Goal: Check status: Check status

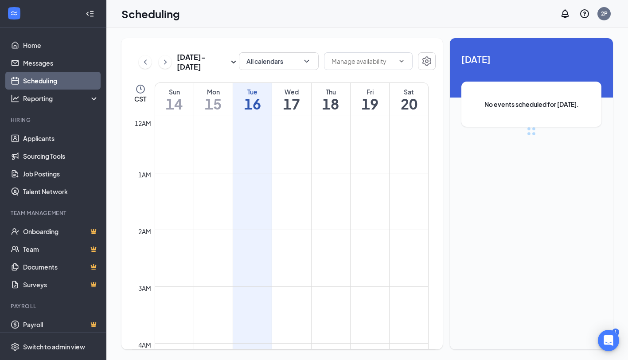
scroll to position [435, 0]
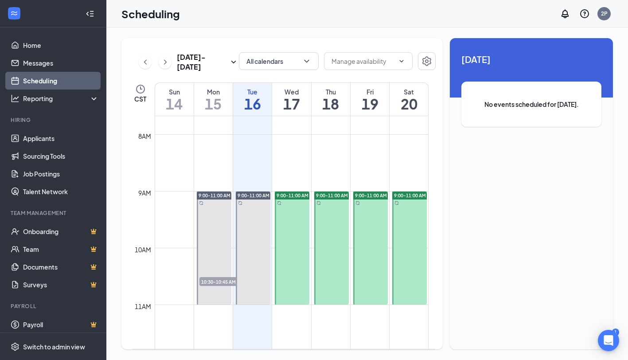
click at [292, 92] on div "Wed" at bounding box center [291, 91] width 39 height 9
click at [315, 94] on div "Thu" at bounding box center [330, 91] width 39 height 9
click at [362, 100] on h1 "19" at bounding box center [369, 103] width 39 height 15
click at [408, 101] on h1 "20" at bounding box center [408, 103] width 39 height 15
click at [290, 109] on h1 "17" at bounding box center [291, 103] width 39 height 15
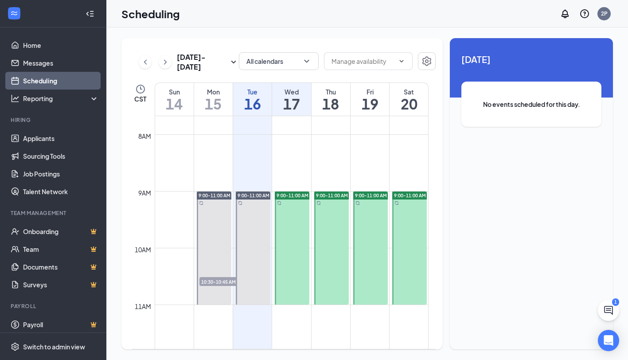
click at [322, 107] on h1 "18" at bounding box center [330, 103] width 39 height 15
click at [242, 97] on h1 "16" at bounding box center [252, 103] width 39 height 15
